Goal: Book appointment/travel/reservation

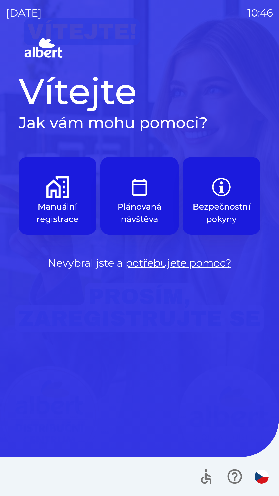
click at [221, 196] on img "button" at bounding box center [221, 187] width 23 height 23
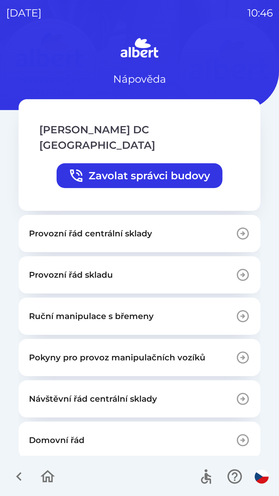
click at [25, 475] on icon "button" at bounding box center [18, 476] width 17 height 17
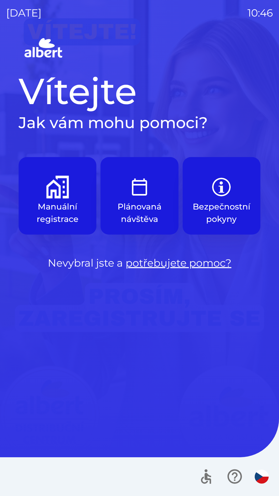
click at [69, 205] on p "Manuální registrace" at bounding box center [57, 212] width 53 height 25
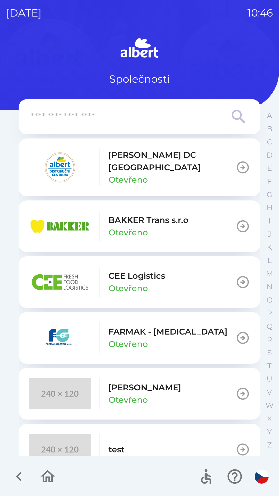
click at [129, 174] on p "Otevřeno" at bounding box center [127, 180] width 39 height 12
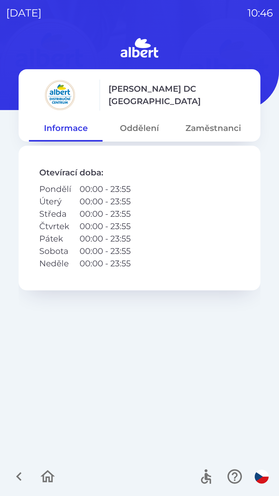
click at [132, 126] on button "Oddělení" at bounding box center [140, 128] width 74 height 19
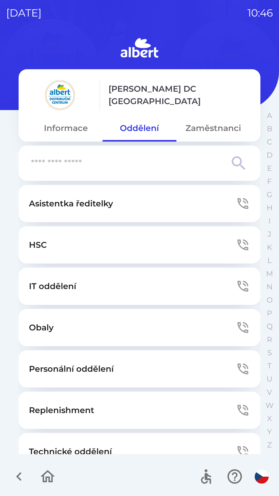
click at [79, 290] on button "IT oddělení" at bounding box center [140, 286] width 242 height 37
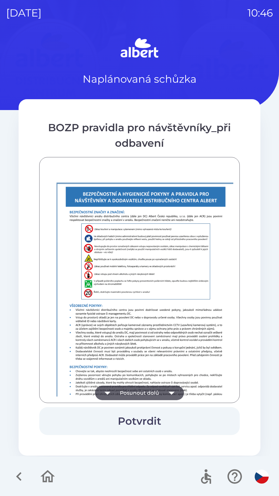
click at [164, 387] on button "Posunout dolů" at bounding box center [139, 393] width 89 height 14
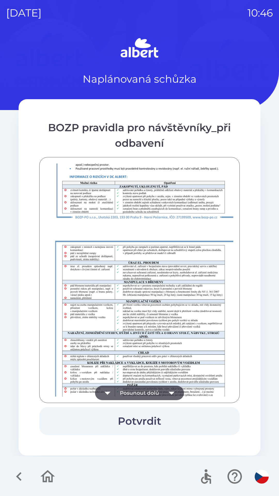
click at [161, 394] on button "Posunout dolů" at bounding box center [139, 393] width 89 height 14
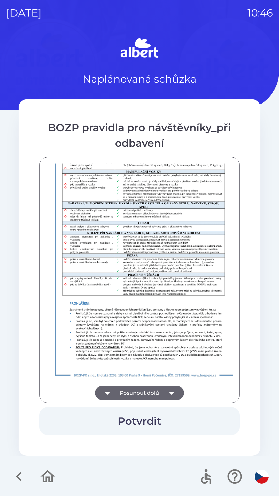
click at [161, 391] on div at bounding box center [140, 280] width 188 height 233
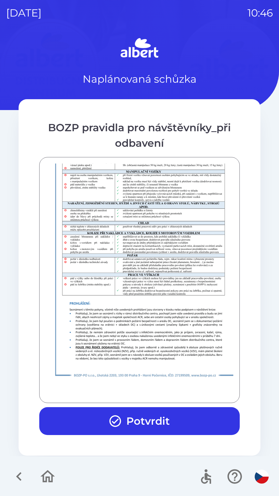
click at [147, 426] on button "Potvrdit" at bounding box center [139, 421] width 200 height 28
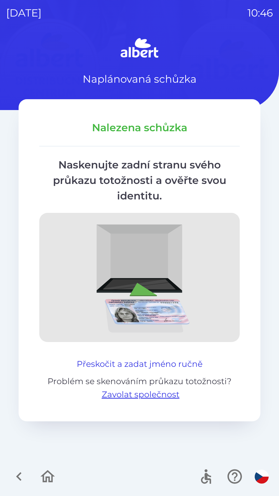
click at [156, 363] on button "Přeskočit a zadat jméno ručně" at bounding box center [140, 364] width 130 height 12
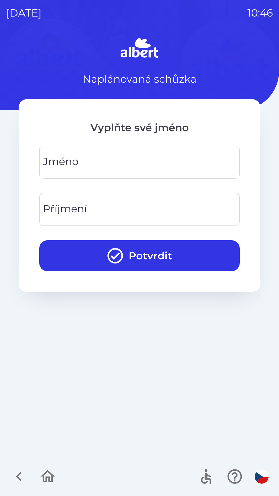
click at [156, 158] on input "Jméno" at bounding box center [139, 162] width 188 height 20
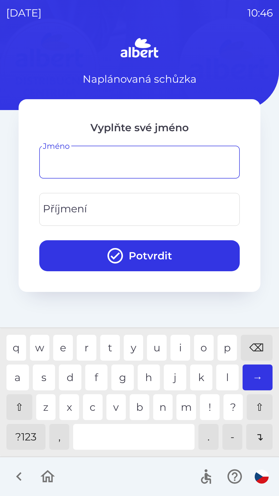
type input "*"
click at [205, 344] on div "o" at bounding box center [204, 348] width 20 height 26
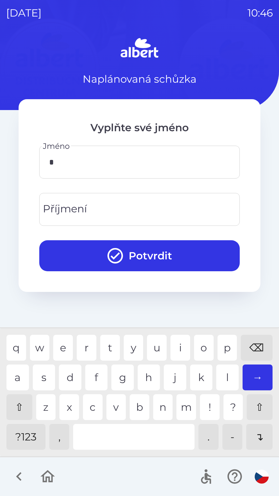
click at [174, 204] on input "Příjmení" at bounding box center [139, 209] width 188 height 20
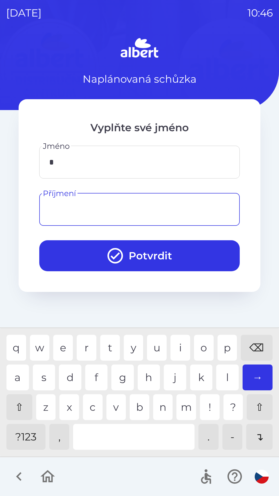
type input "*"
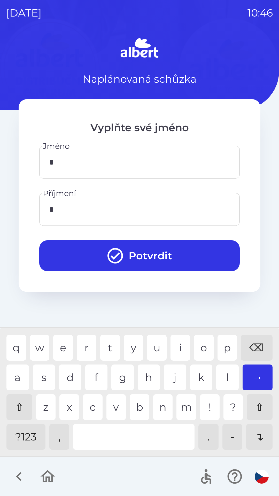
click at [258, 374] on div "→" at bounding box center [258, 377] width 30 height 26
click at [189, 253] on button "Potvrdit" at bounding box center [139, 255] width 200 height 31
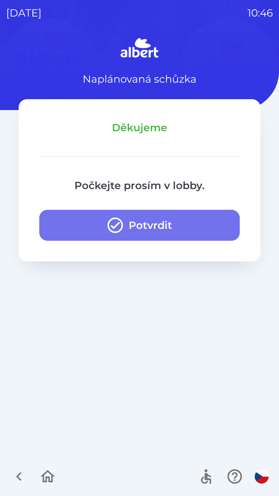
click at [182, 218] on button "Potvrdit" at bounding box center [139, 225] width 200 height 31
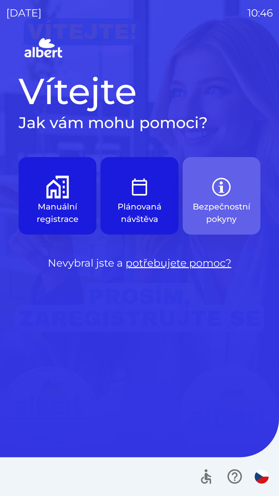
click at [221, 204] on p "Bezpečnostní pokyny" at bounding box center [222, 212] width 58 height 25
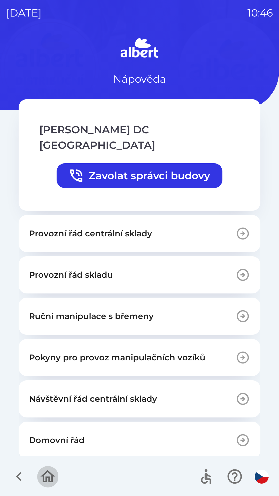
click at [50, 481] on icon "button" at bounding box center [48, 476] width 14 height 12
